Goal: Task Accomplishment & Management: Use online tool/utility

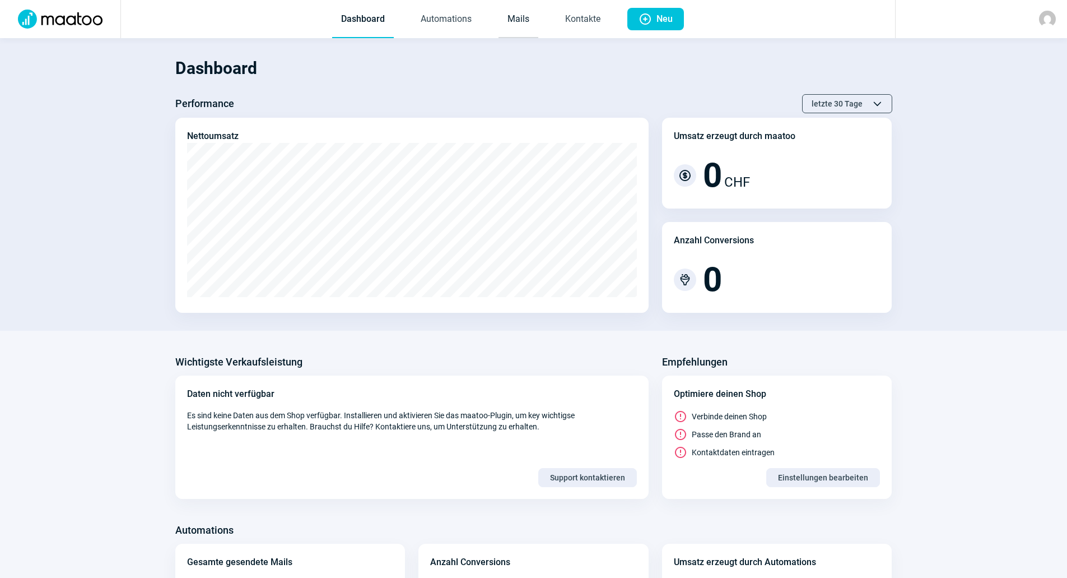
click at [510, 21] on link "Mails" at bounding box center [519, 19] width 40 height 37
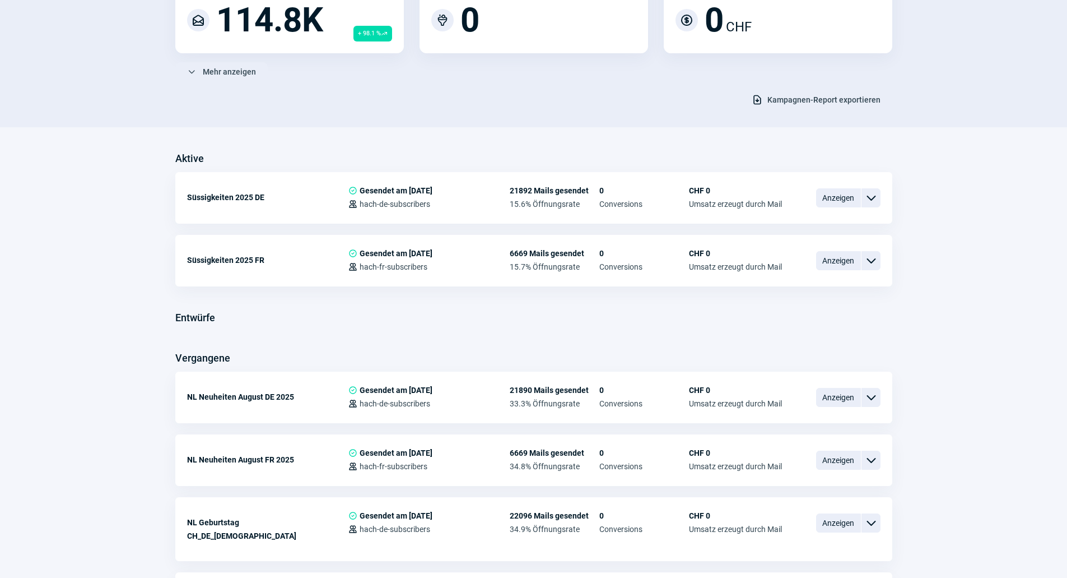
scroll to position [224, 0]
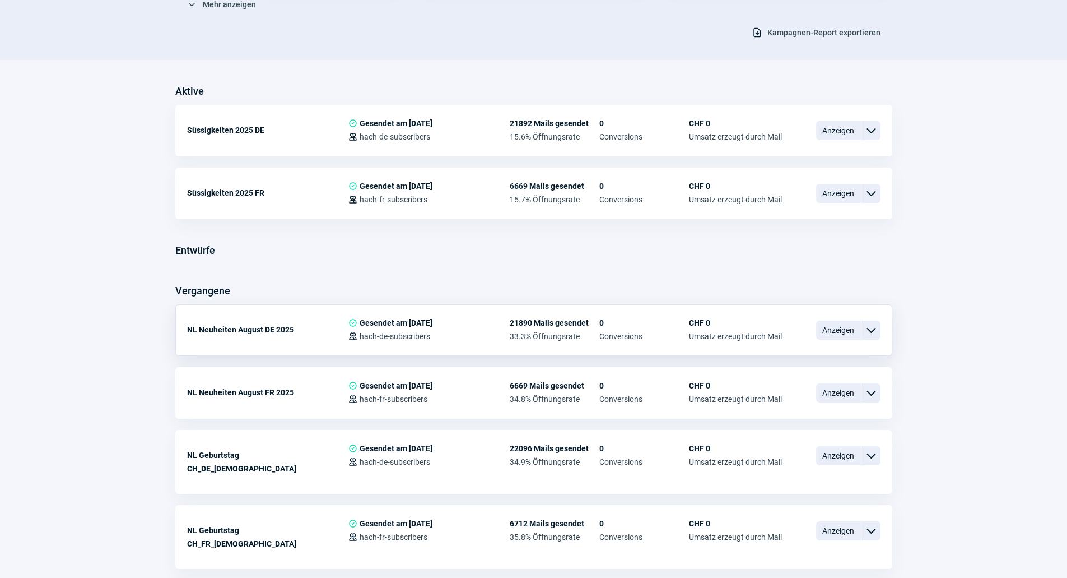
click at [876, 330] on span "ChevronDown icon" at bounding box center [870, 329] width 13 height 13
click at [808, 392] on div "Kopieren" at bounding box center [813, 397] width 134 height 20
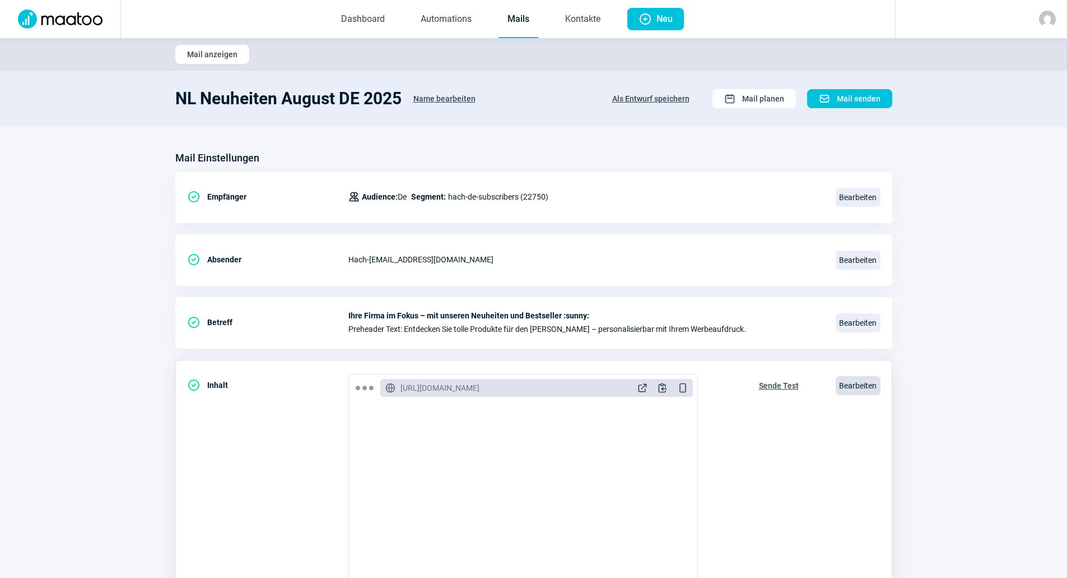
click at [849, 383] on span "Bearbeiten" at bounding box center [858, 385] width 45 height 19
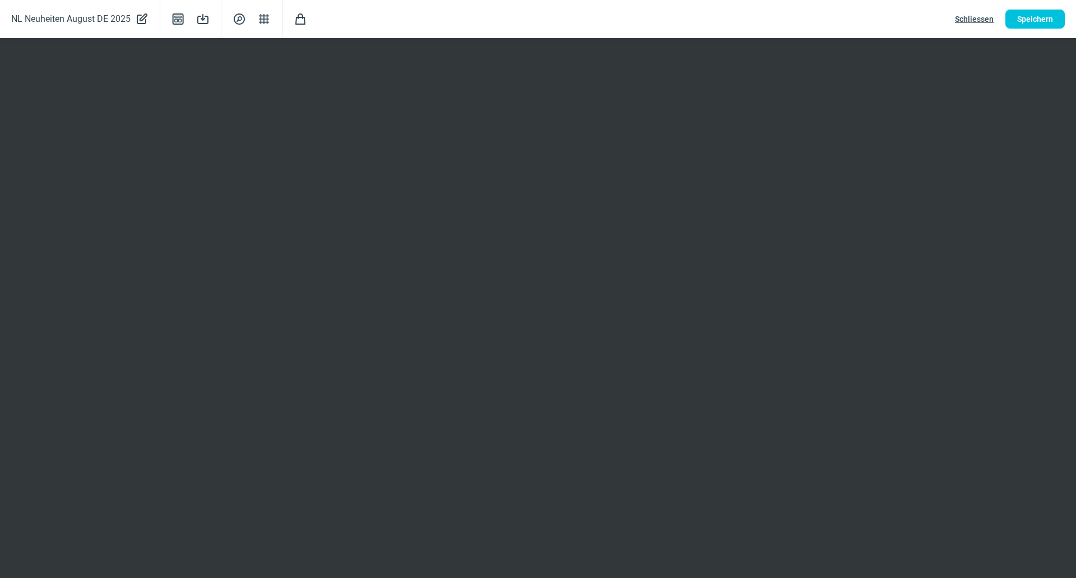
click at [970, 20] on span "Schliessen" at bounding box center [974, 19] width 39 height 18
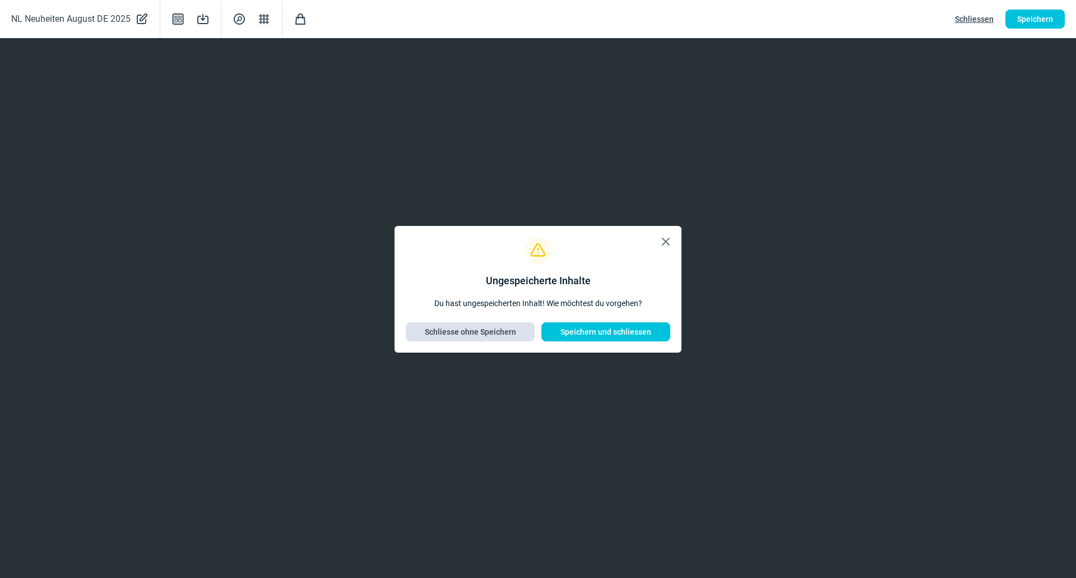
click at [497, 336] on span "Schliesse ohne Speichern" at bounding box center [470, 332] width 91 height 18
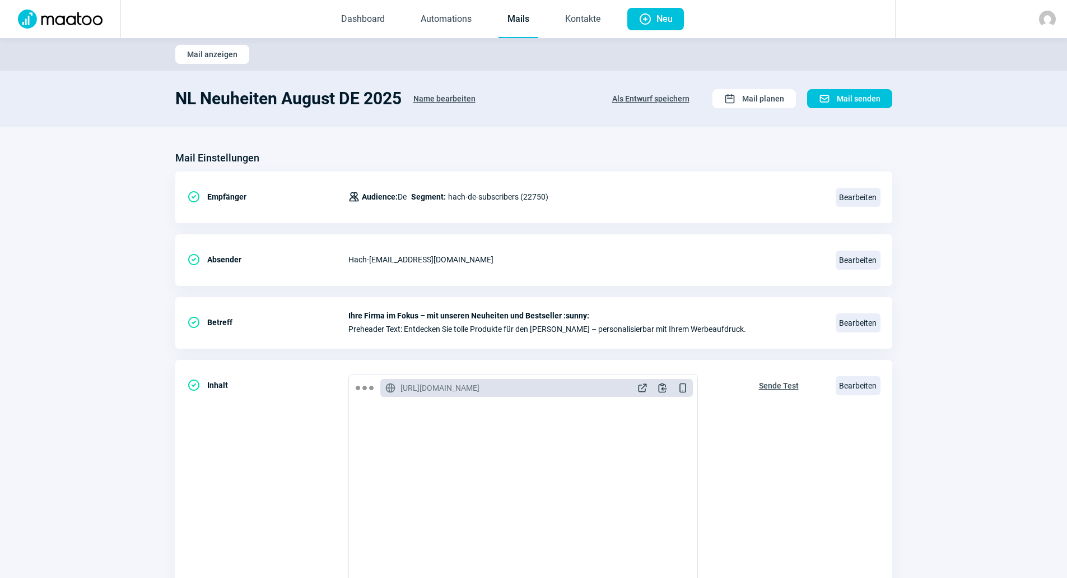
click at [518, 18] on link "Mails" at bounding box center [519, 19] width 40 height 37
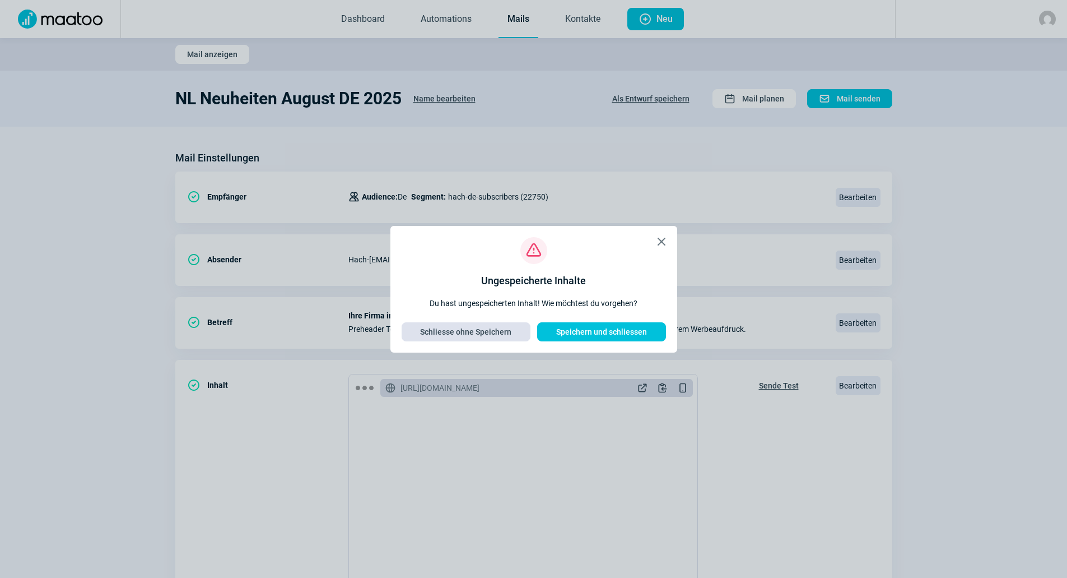
click at [499, 329] on span "Schliesse ohne Speichern" at bounding box center [465, 332] width 91 height 18
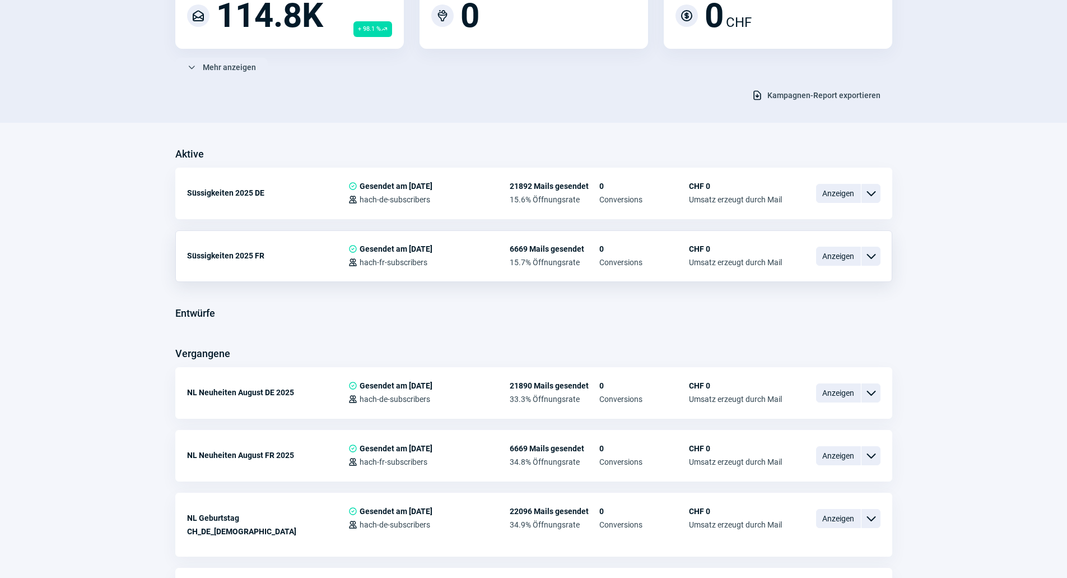
scroll to position [168, 0]
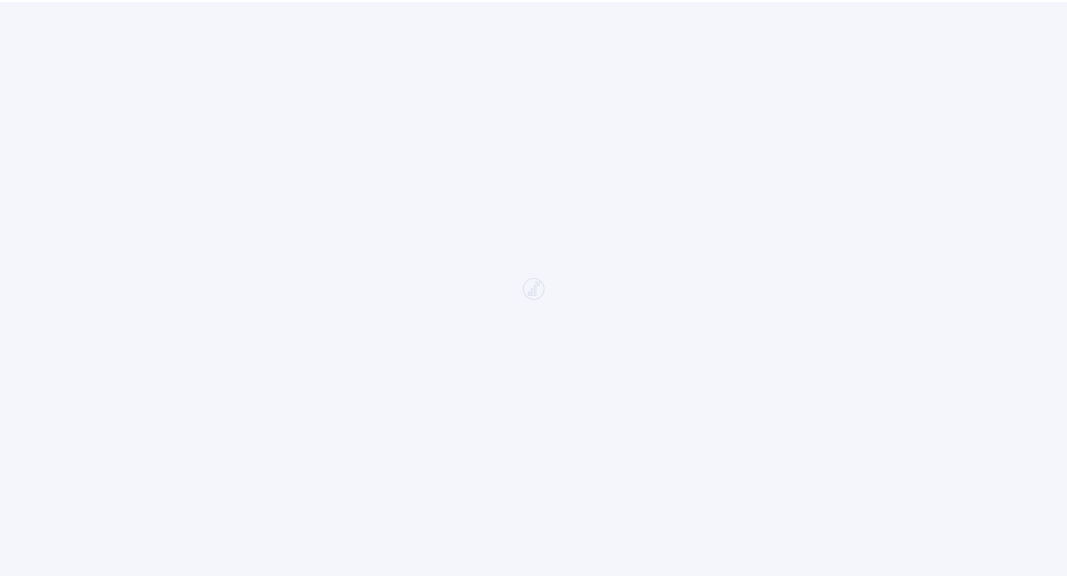
scroll to position [168, 0]
